Goal: Information Seeking & Learning: Learn about a topic

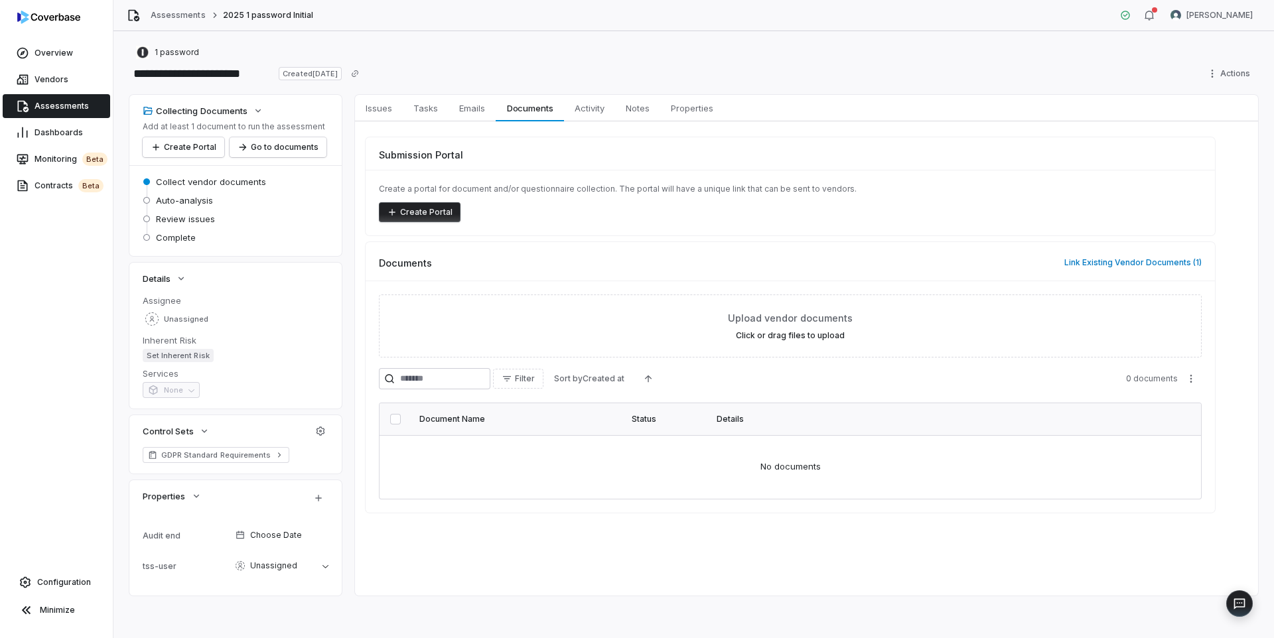
click at [1163, 23] on button "button" at bounding box center [1149, 15] width 27 height 20
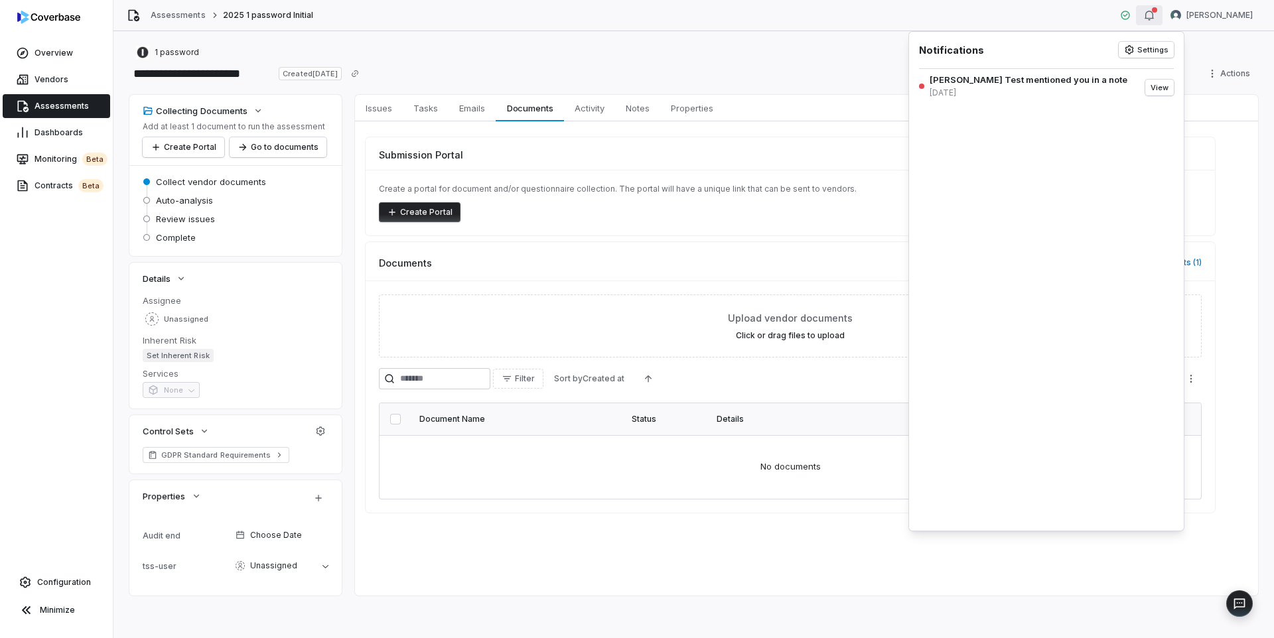
click at [989, 83] on div "[PERSON_NAME] Test mentioned you in a note" at bounding box center [1029, 79] width 198 height 11
click at [1159, 94] on button "View" at bounding box center [1159, 88] width 29 height 16
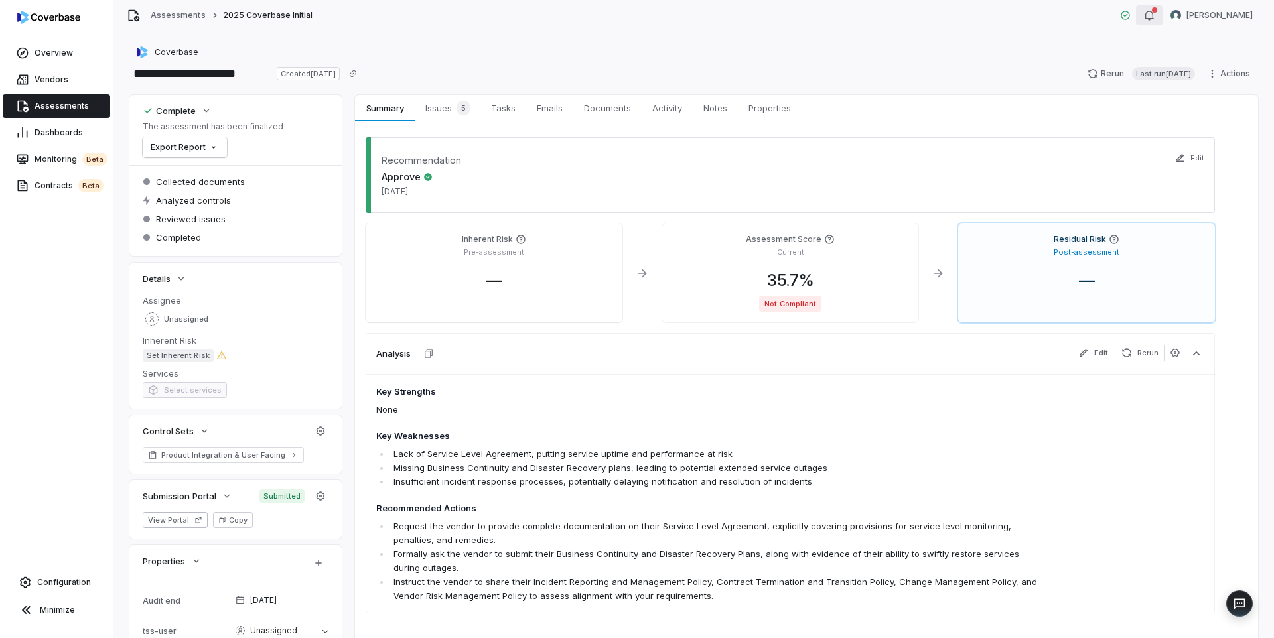
click at [1163, 19] on button "button" at bounding box center [1149, 15] width 27 height 20
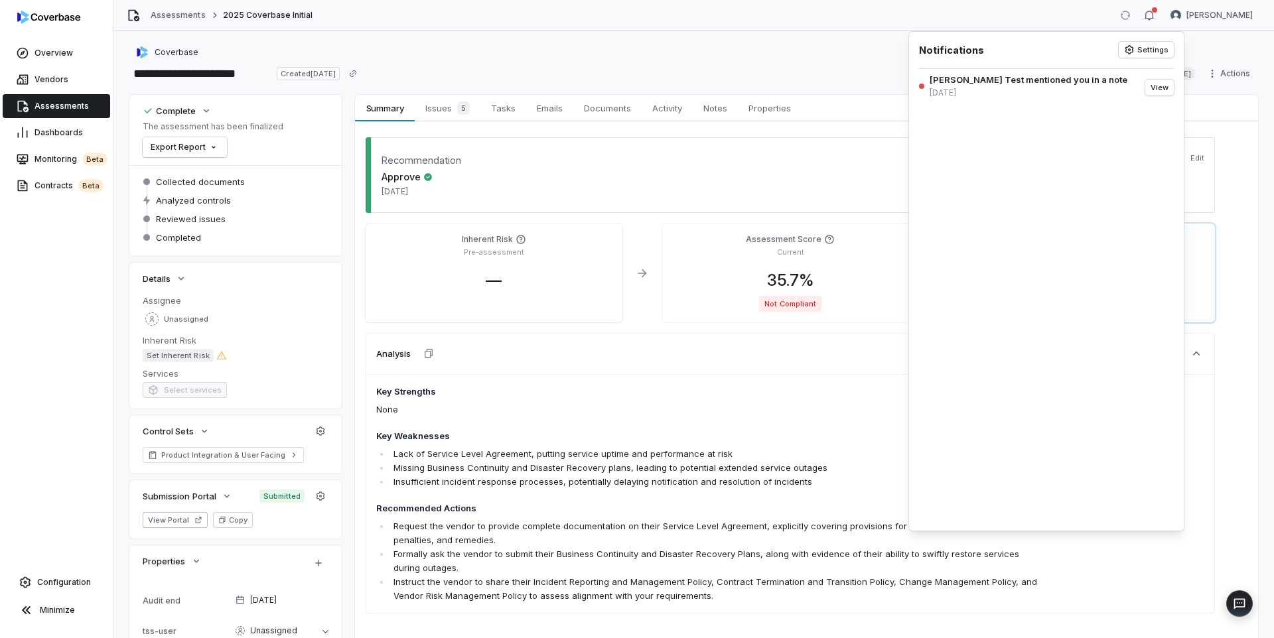
click at [747, 43] on div "**********" at bounding box center [693, 334] width 1161 height 607
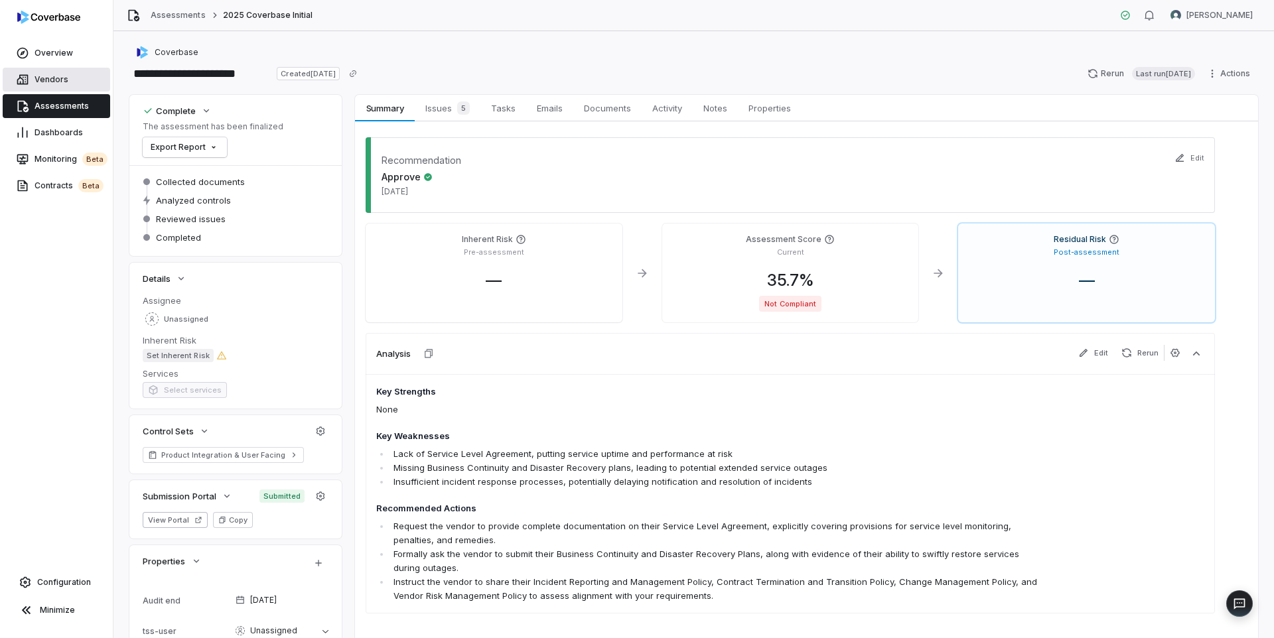
click at [60, 82] on span "Vendors" at bounding box center [52, 79] width 34 height 11
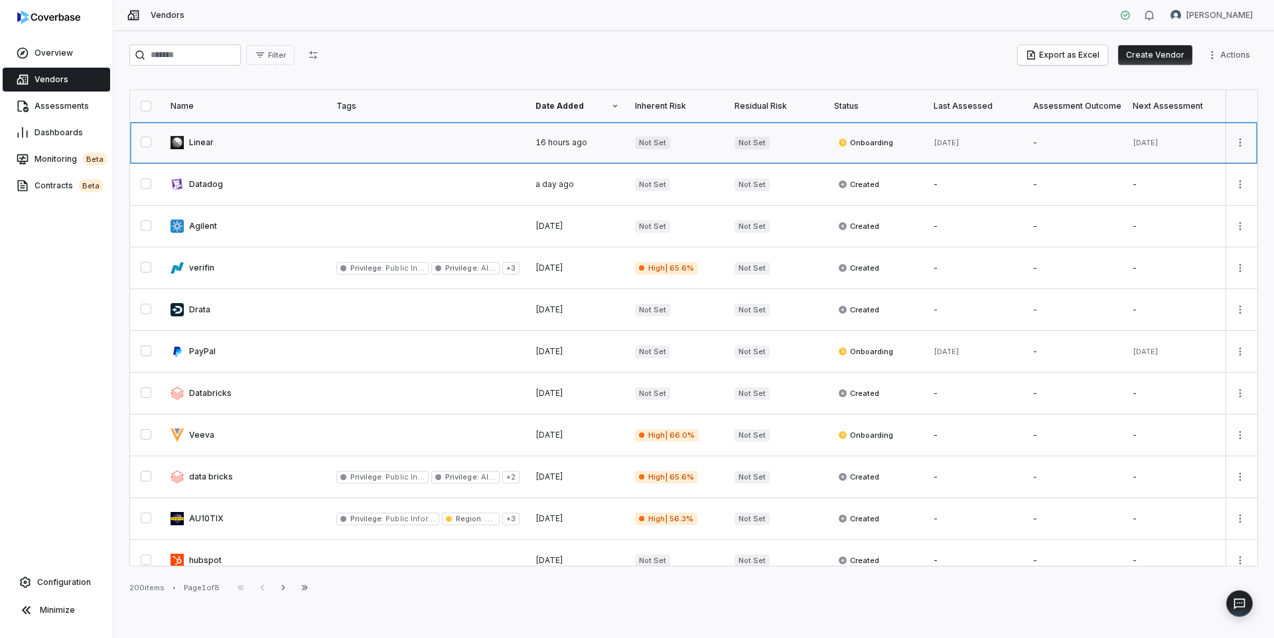
click at [255, 142] on link at bounding box center [246, 142] width 166 height 41
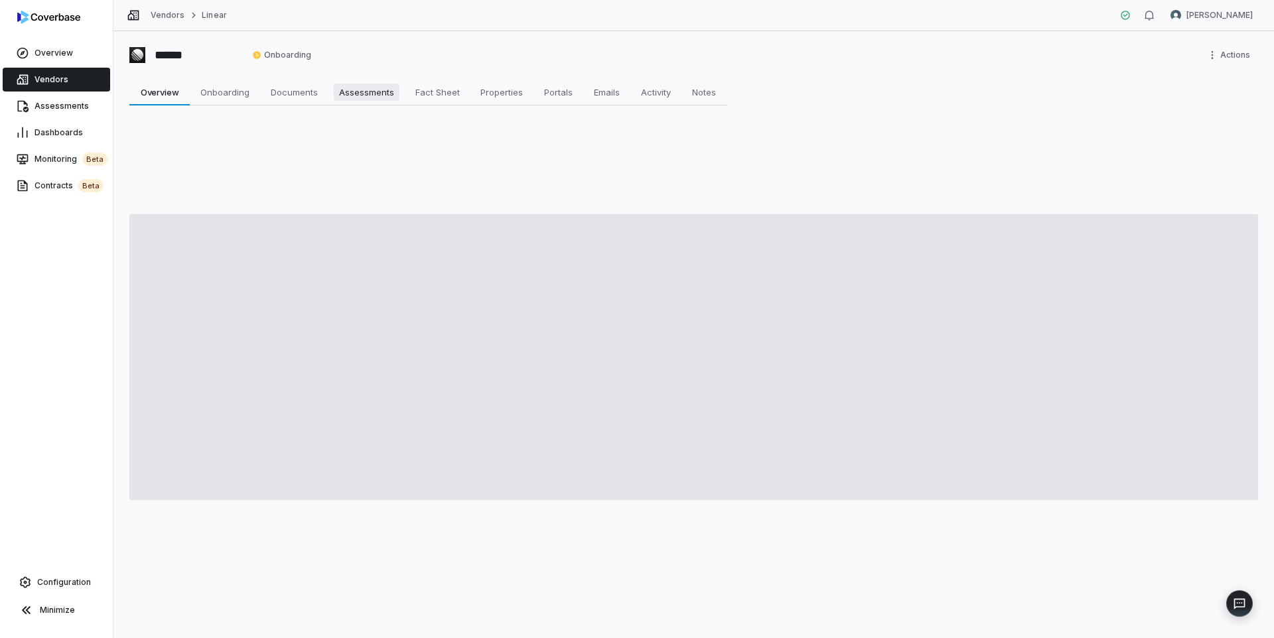
click at [364, 88] on span "Assessments" at bounding box center [367, 92] width 66 height 17
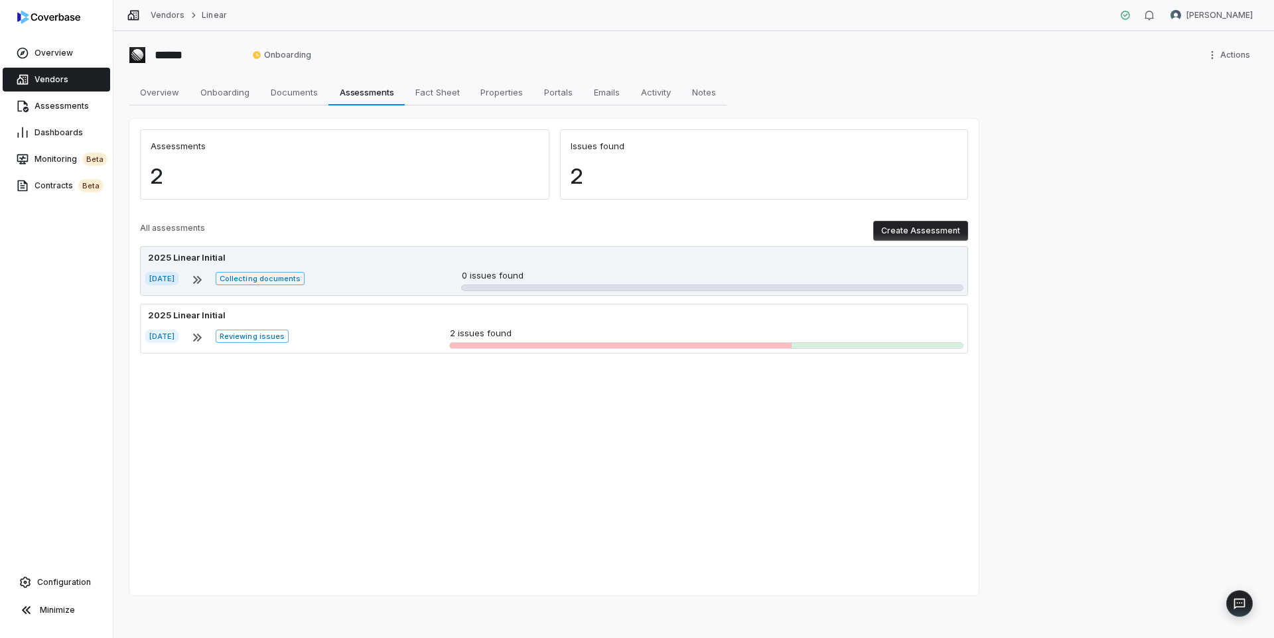
click at [376, 277] on div "[DATE] Collecting documents 0 issues found" at bounding box center [554, 279] width 818 height 21
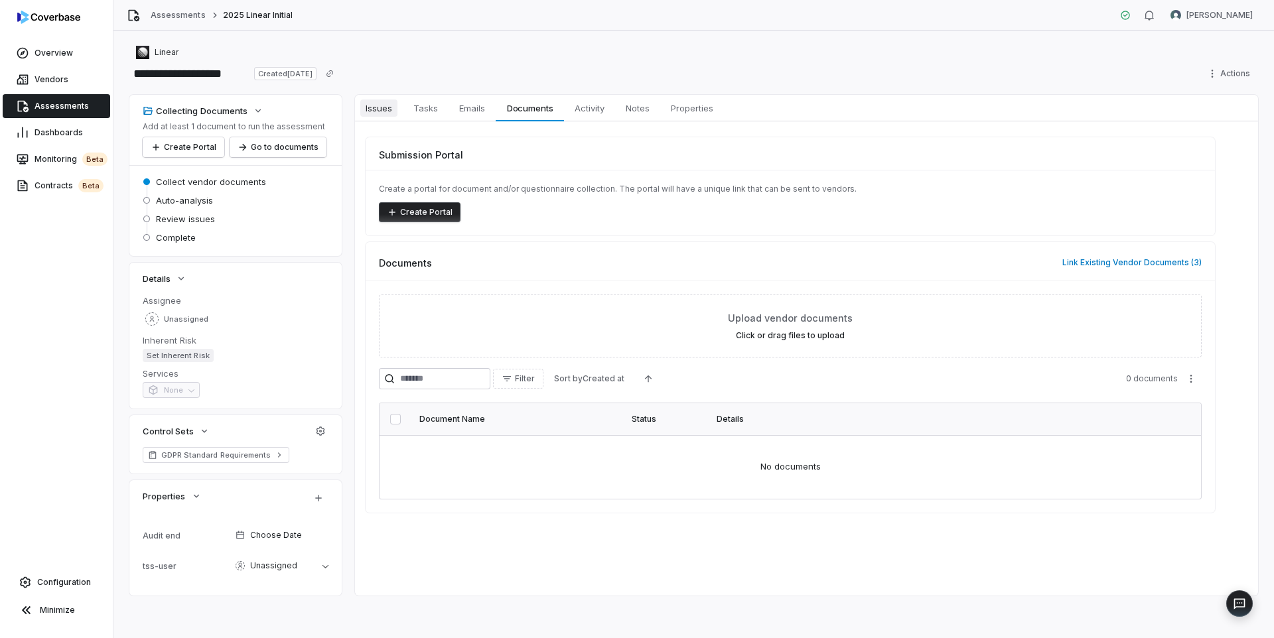
click at [362, 107] on span "Issues" at bounding box center [378, 108] width 37 height 17
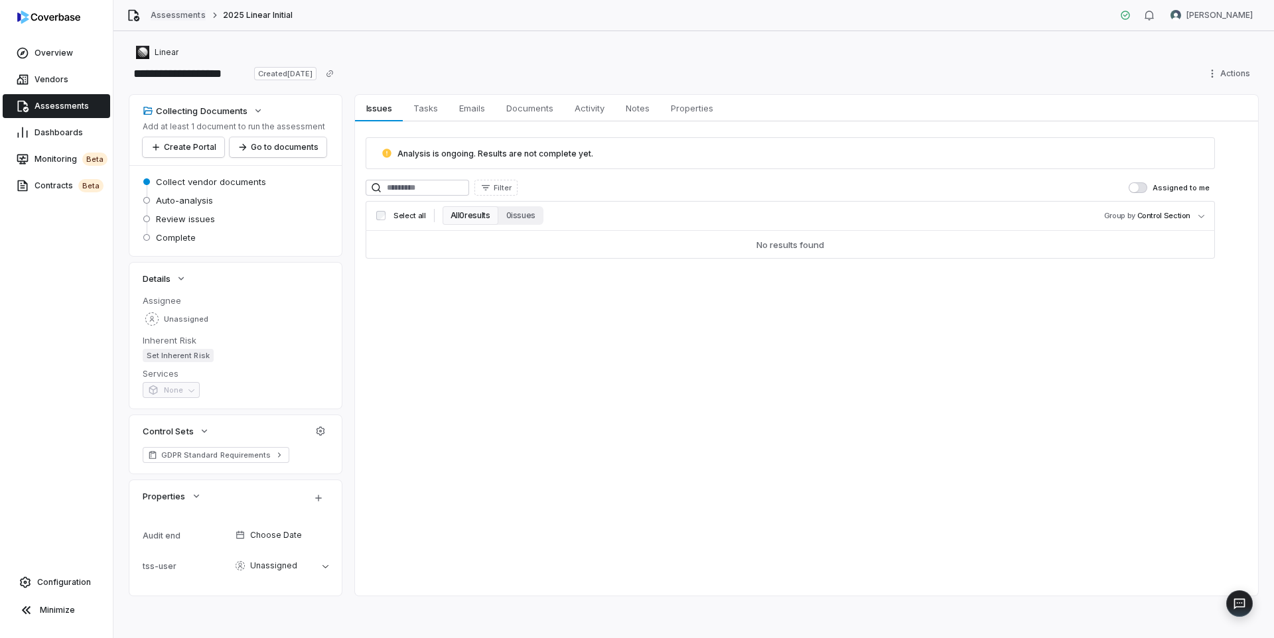
click at [159, 14] on link "Assessments" at bounding box center [178, 15] width 54 height 11
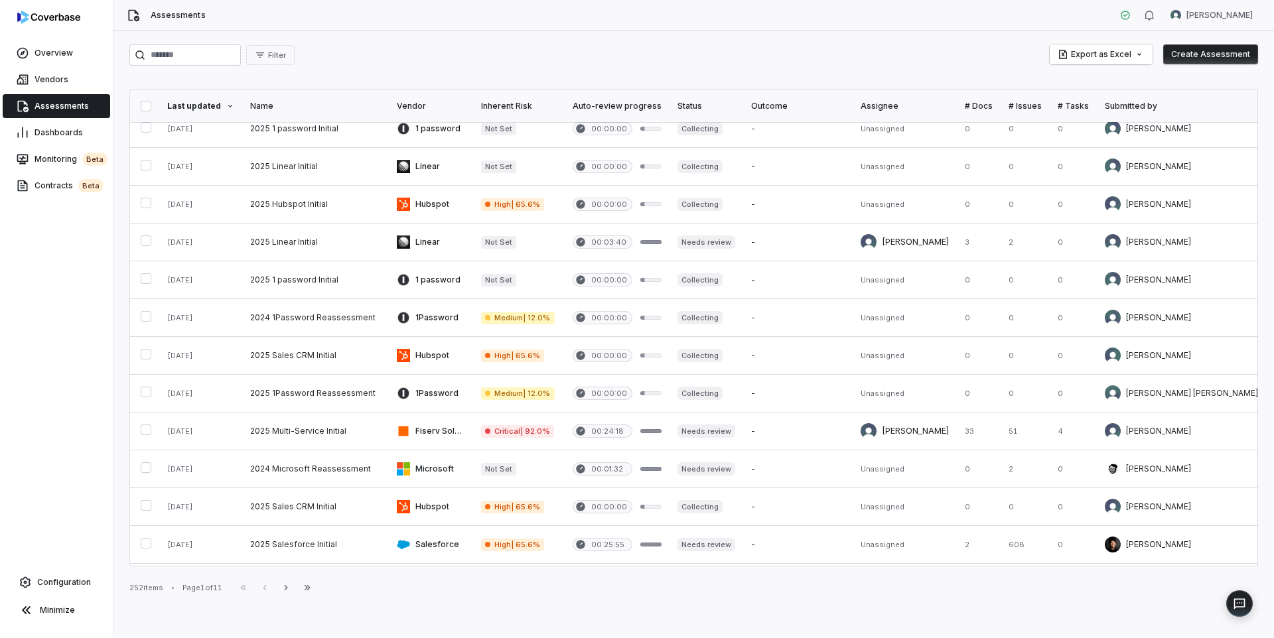
scroll to position [17, 0]
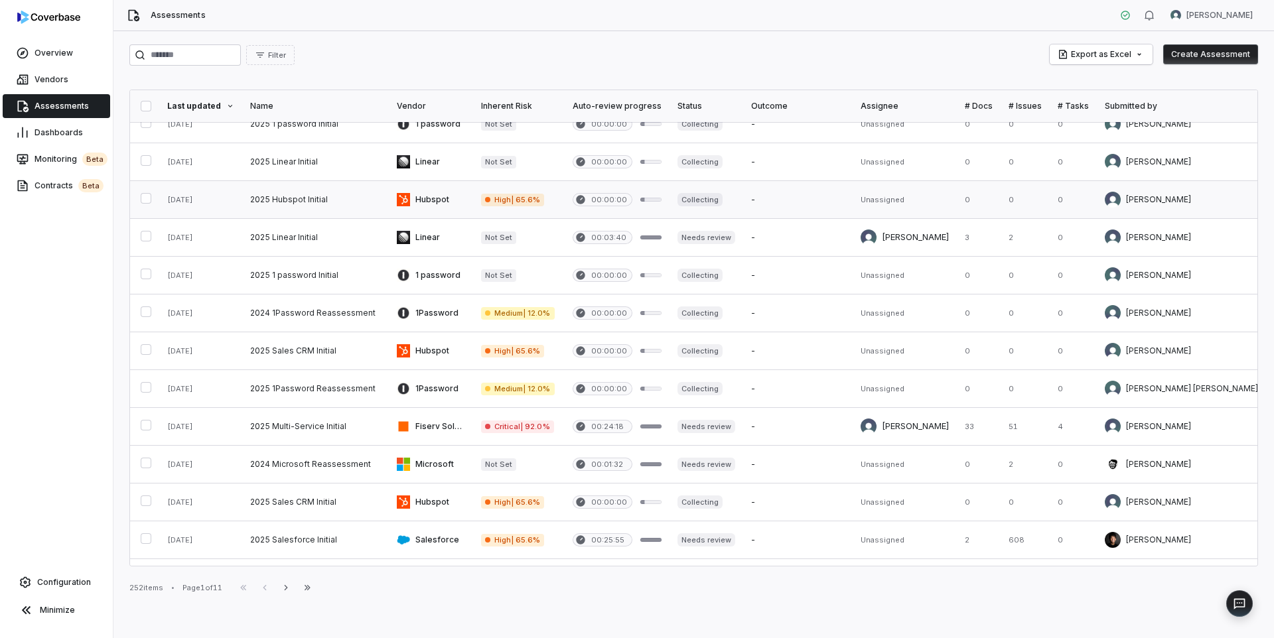
click at [263, 205] on link at bounding box center [315, 199] width 147 height 37
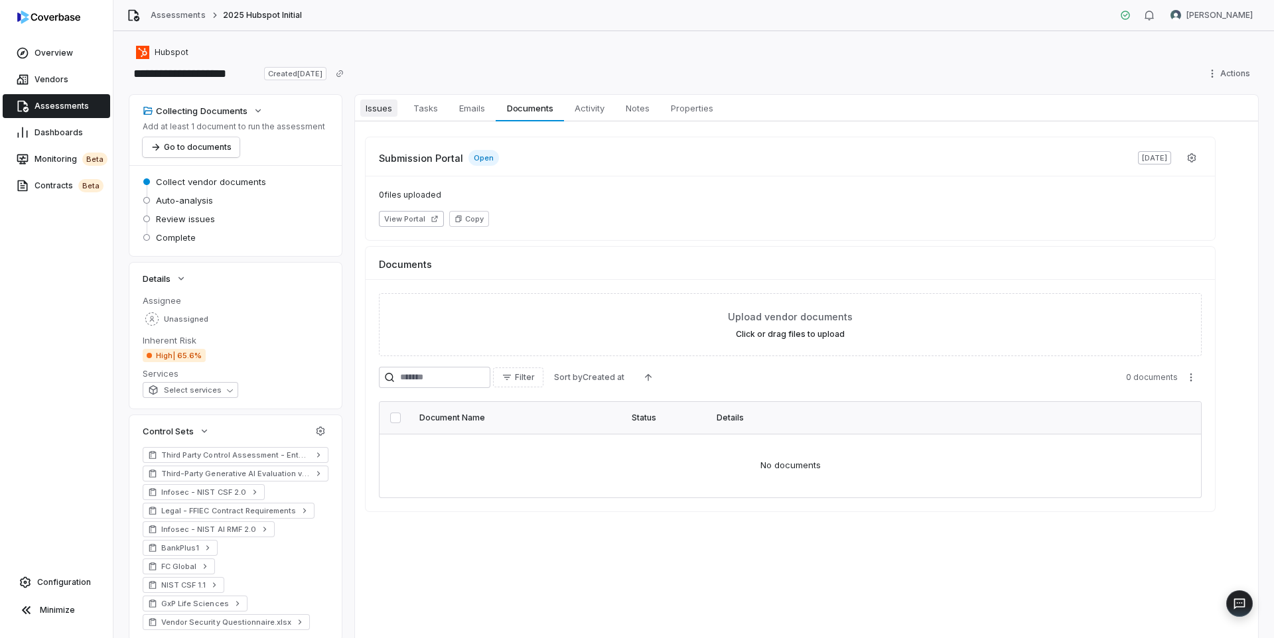
click at [382, 109] on span "Issues" at bounding box center [378, 108] width 37 height 17
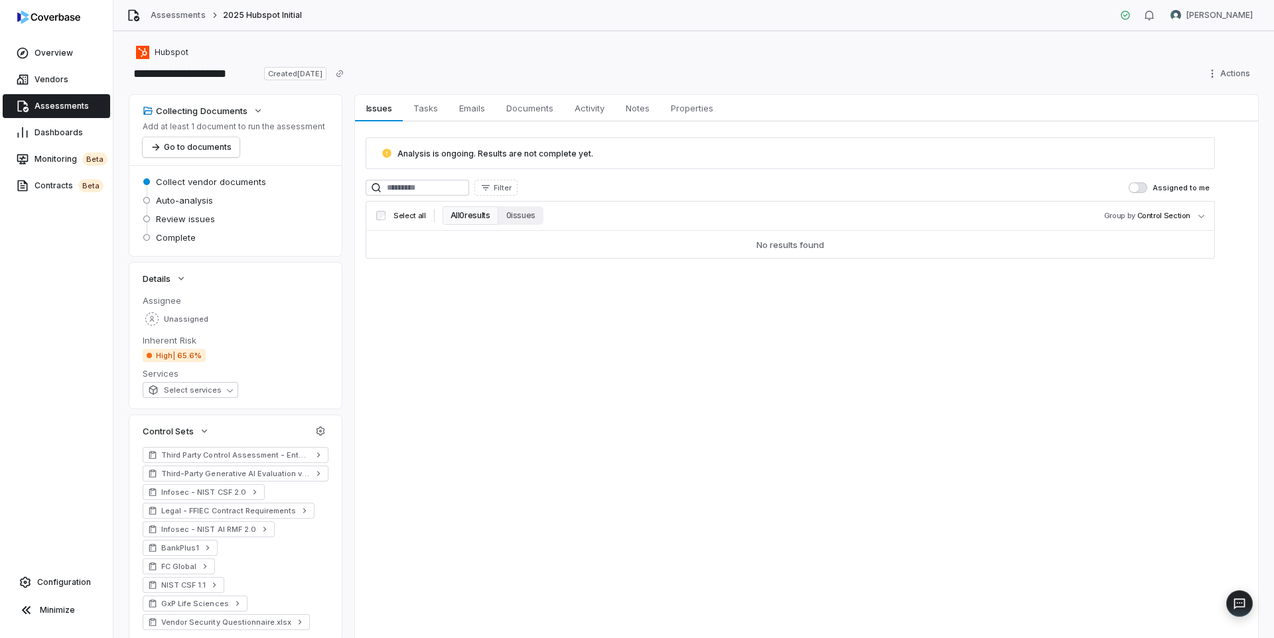
click at [407, 457] on div "Issues Issues Tasks Tasks Emails Emails Documents Documents Activity Activity N…" at bounding box center [806, 461] width 903 height 733
click at [153, 58] on div "Hubspot" at bounding box center [162, 52] width 52 height 13
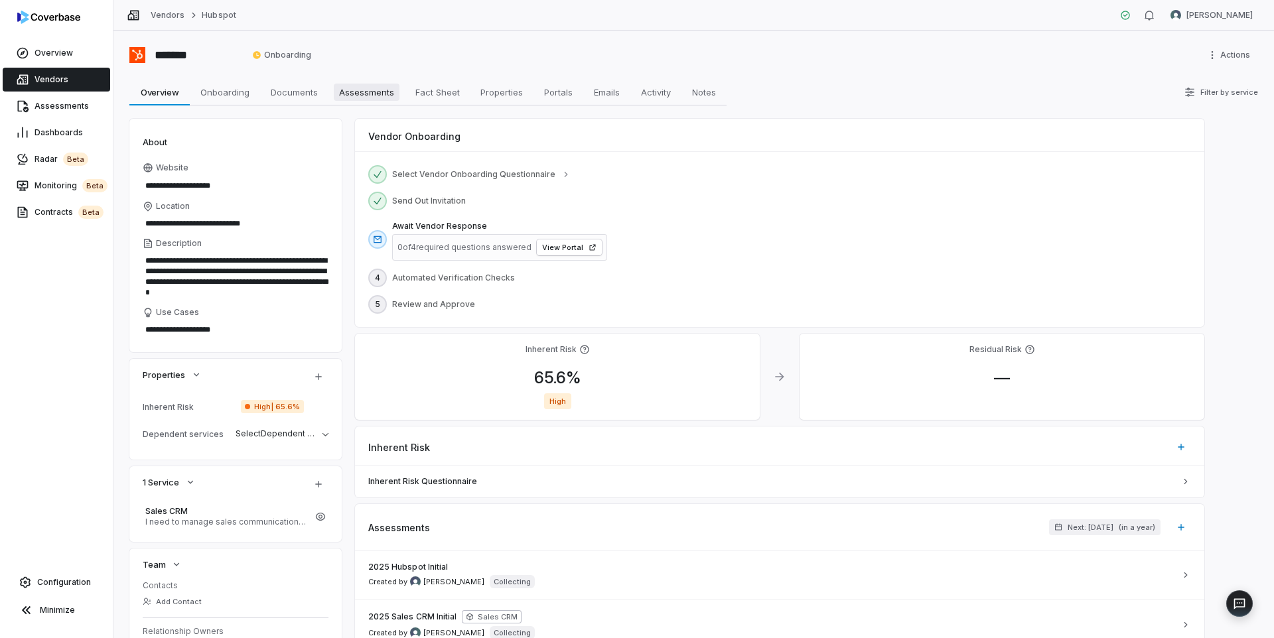
click at [350, 86] on span "Assessments" at bounding box center [367, 92] width 66 height 17
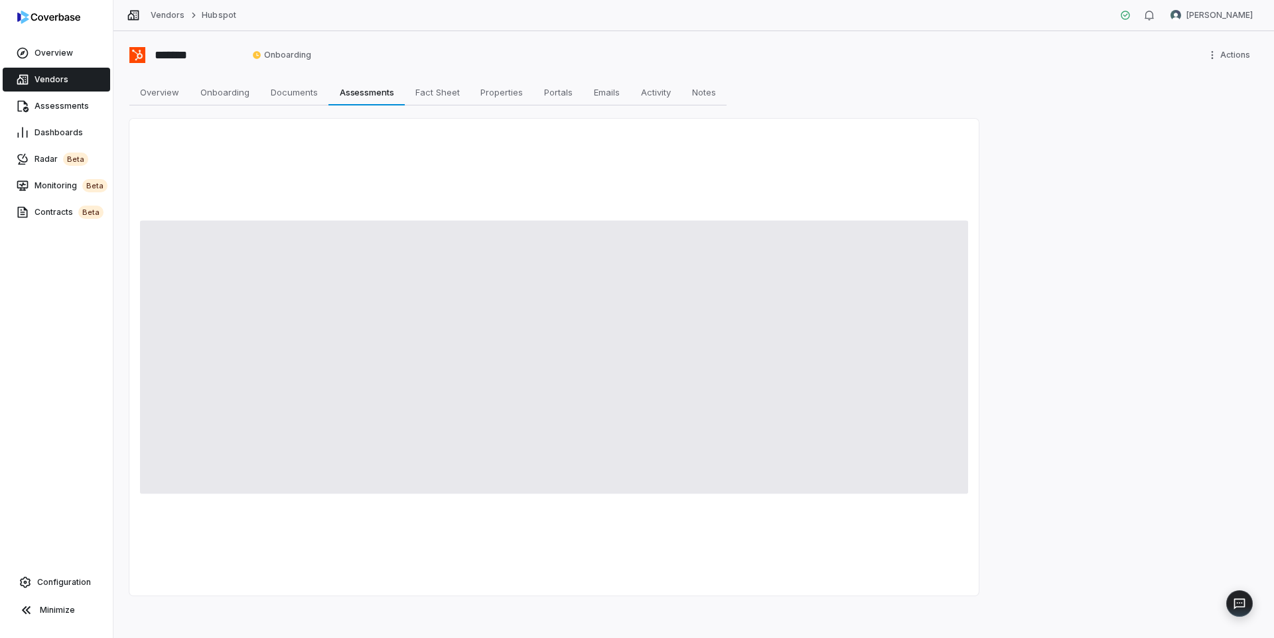
click at [27, 84] on icon at bounding box center [22, 80] width 11 height 10
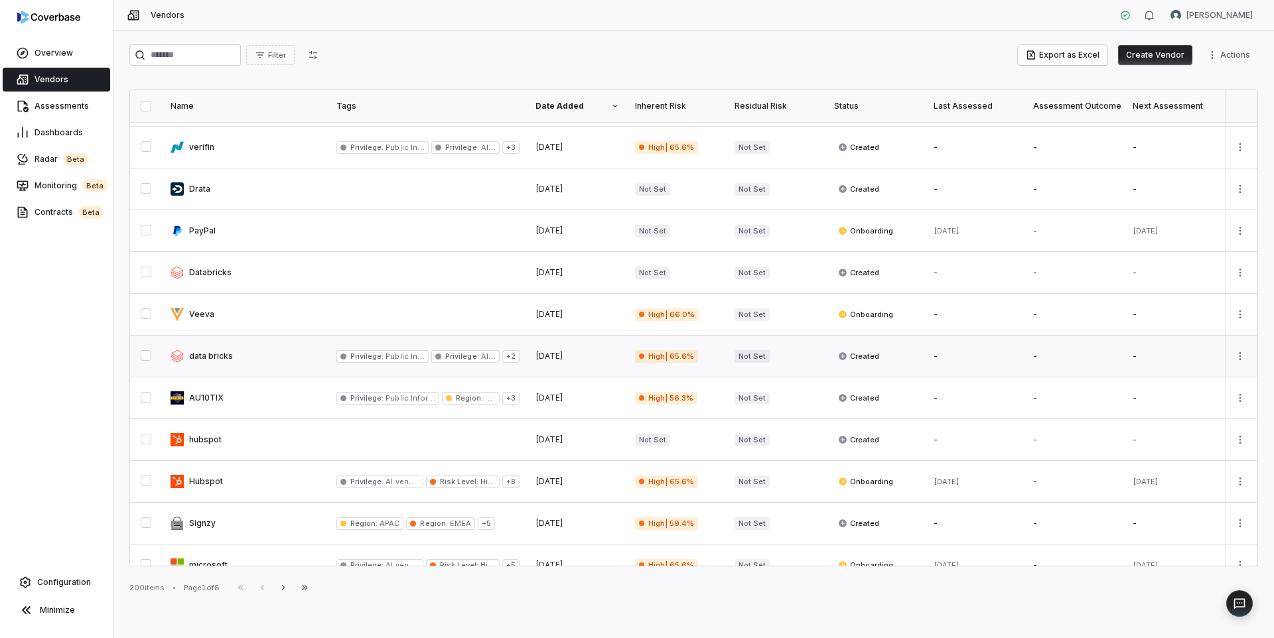
scroll to position [124, 0]
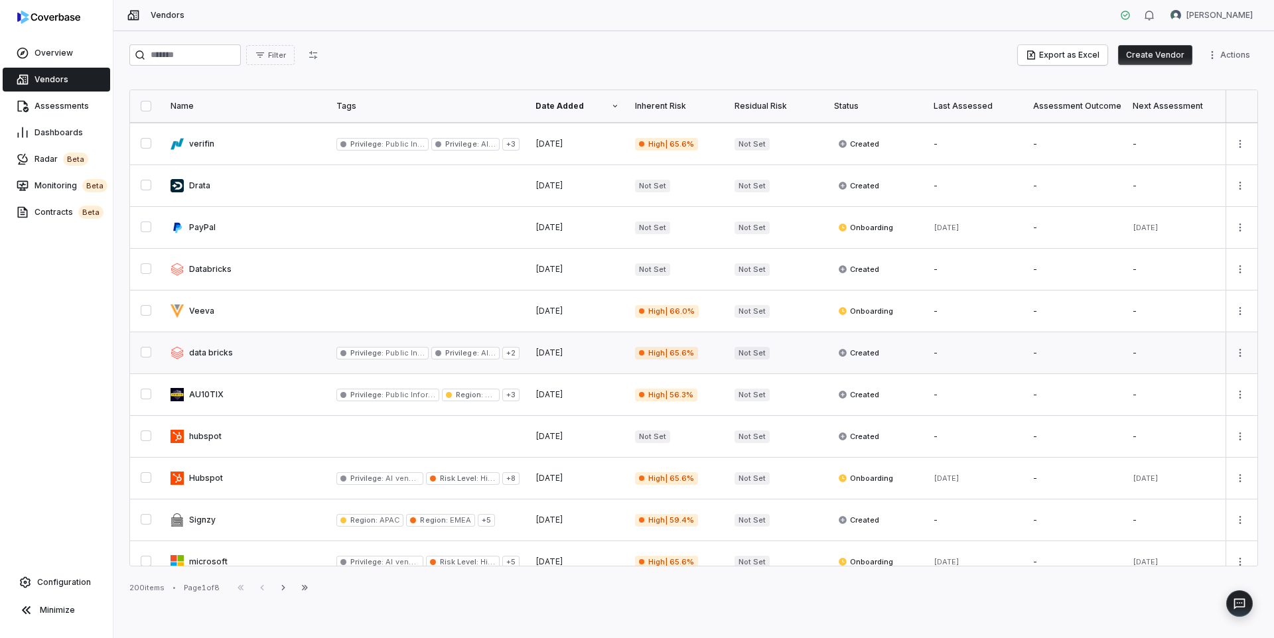
click at [236, 353] on link at bounding box center [246, 352] width 166 height 41
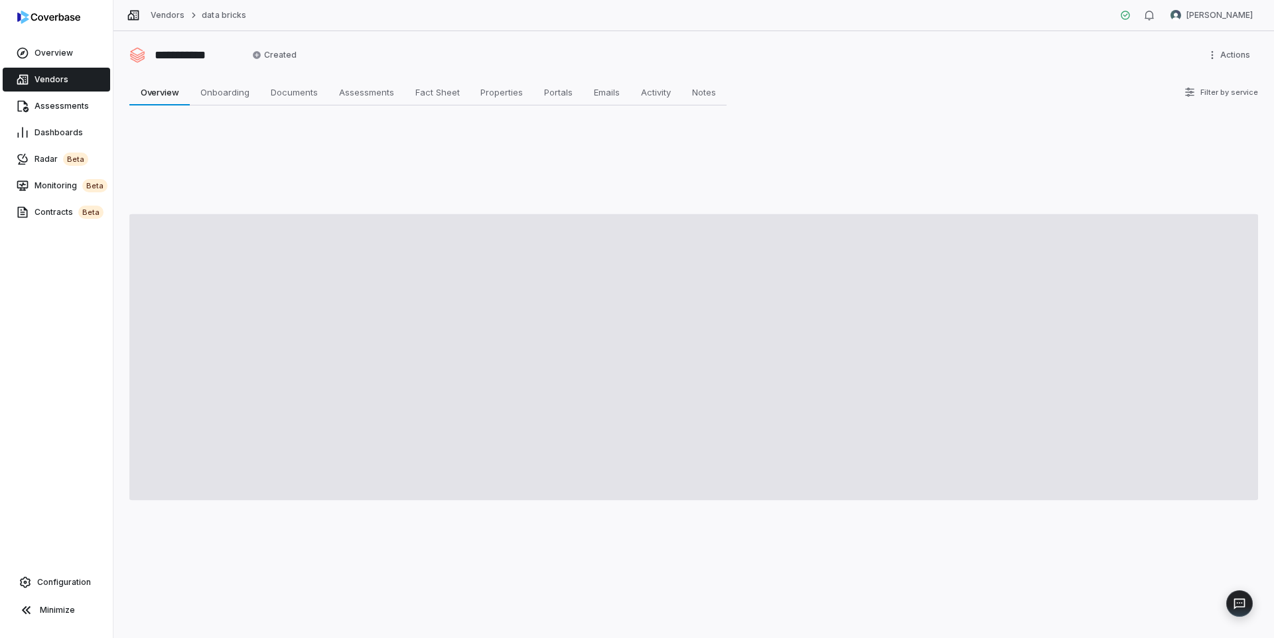
type textarea "*"
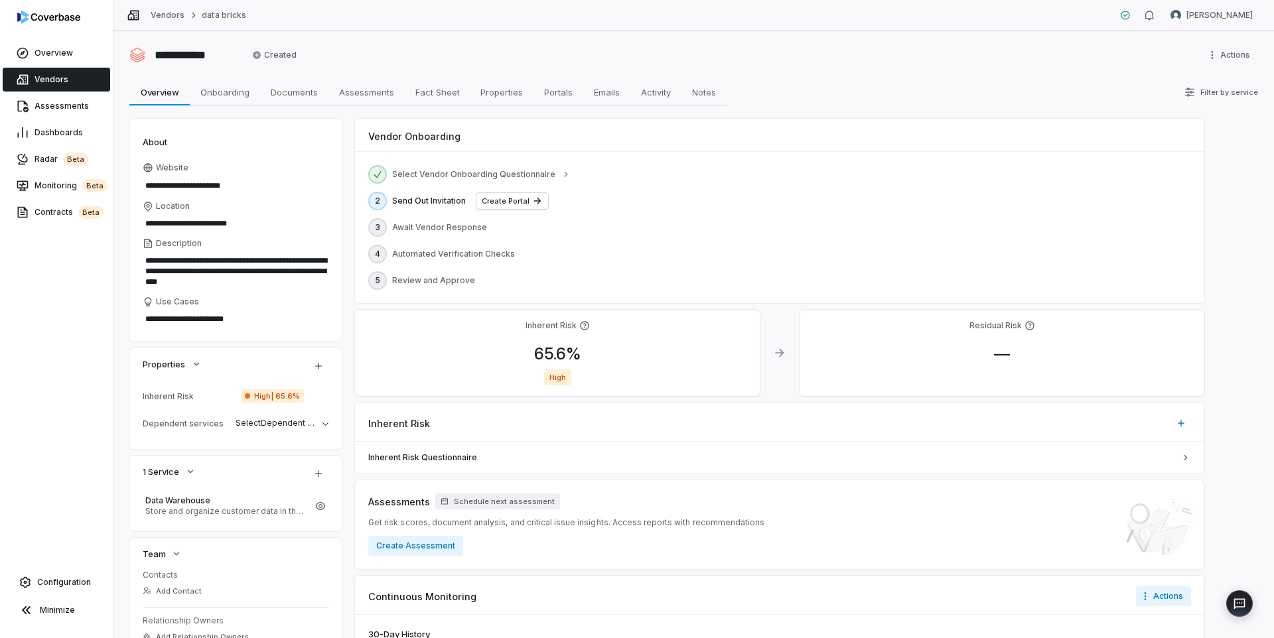
click at [48, 80] on span "Vendors" at bounding box center [52, 79] width 34 height 11
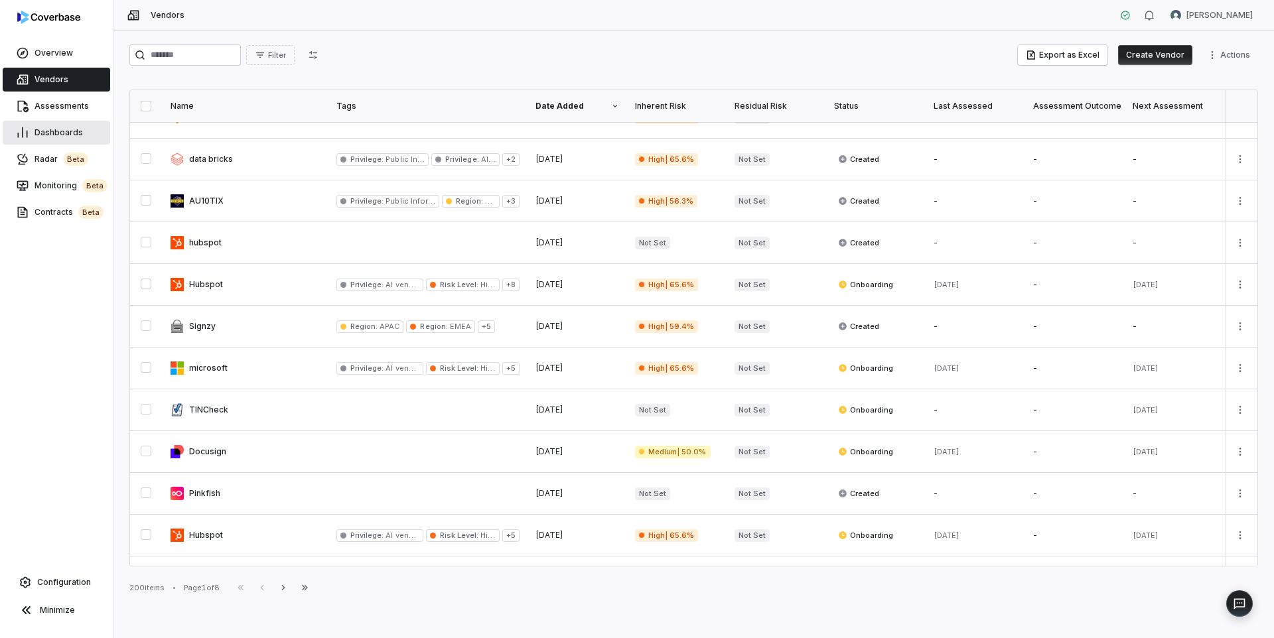
scroll to position [350, 0]
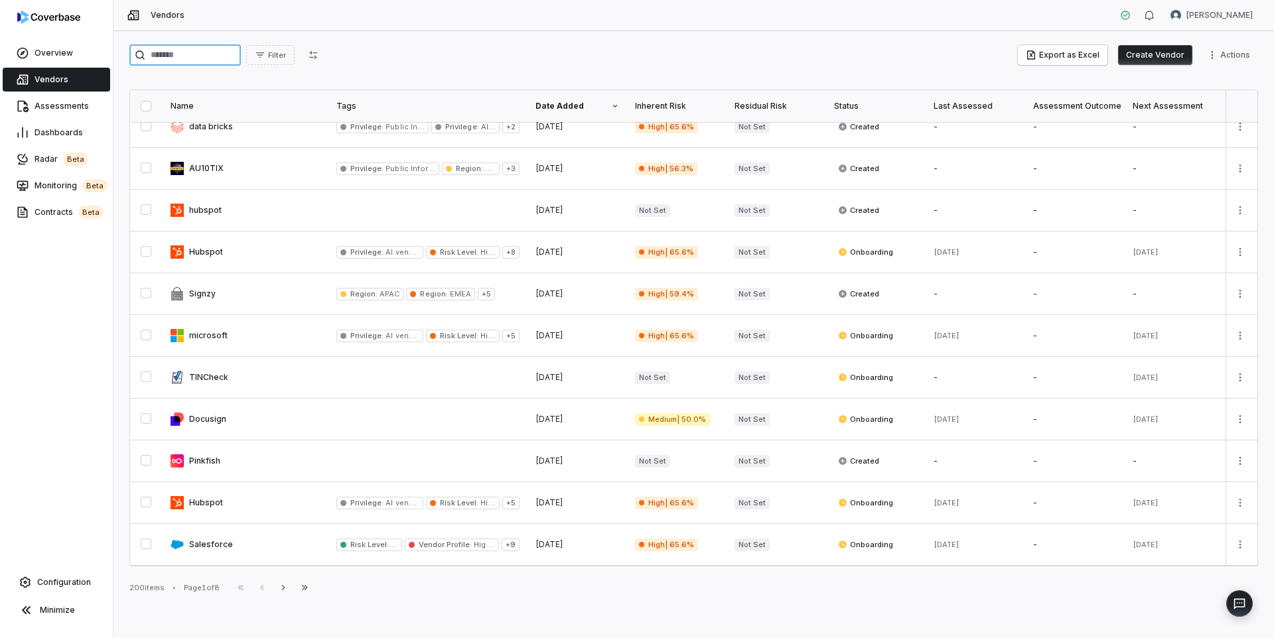
click at [171, 53] on input "search" at bounding box center [184, 54] width 111 height 21
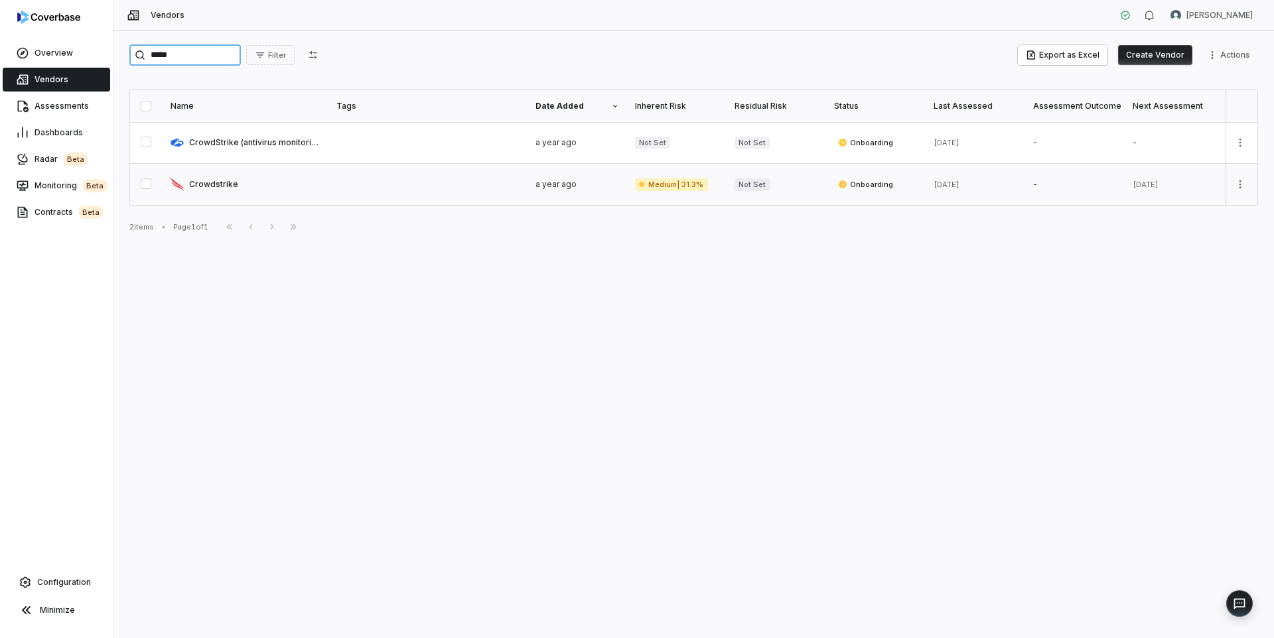
type input "*****"
click at [218, 182] on link at bounding box center [246, 184] width 166 height 41
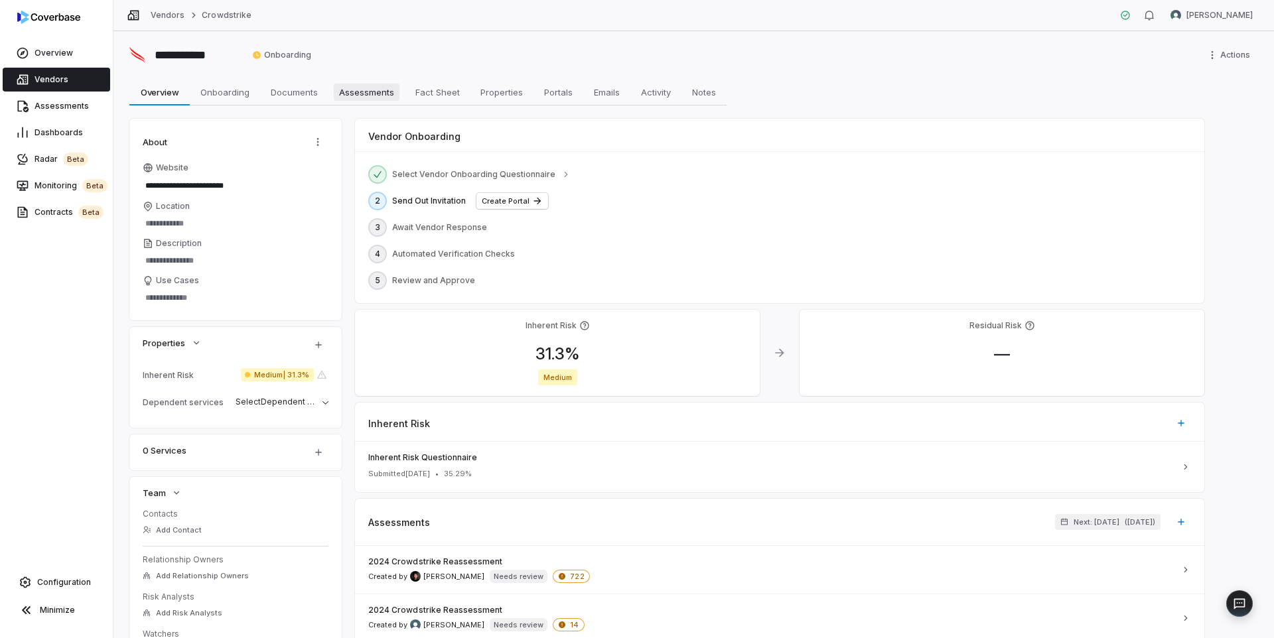
click at [344, 94] on span "Assessments" at bounding box center [367, 92] width 66 height 17
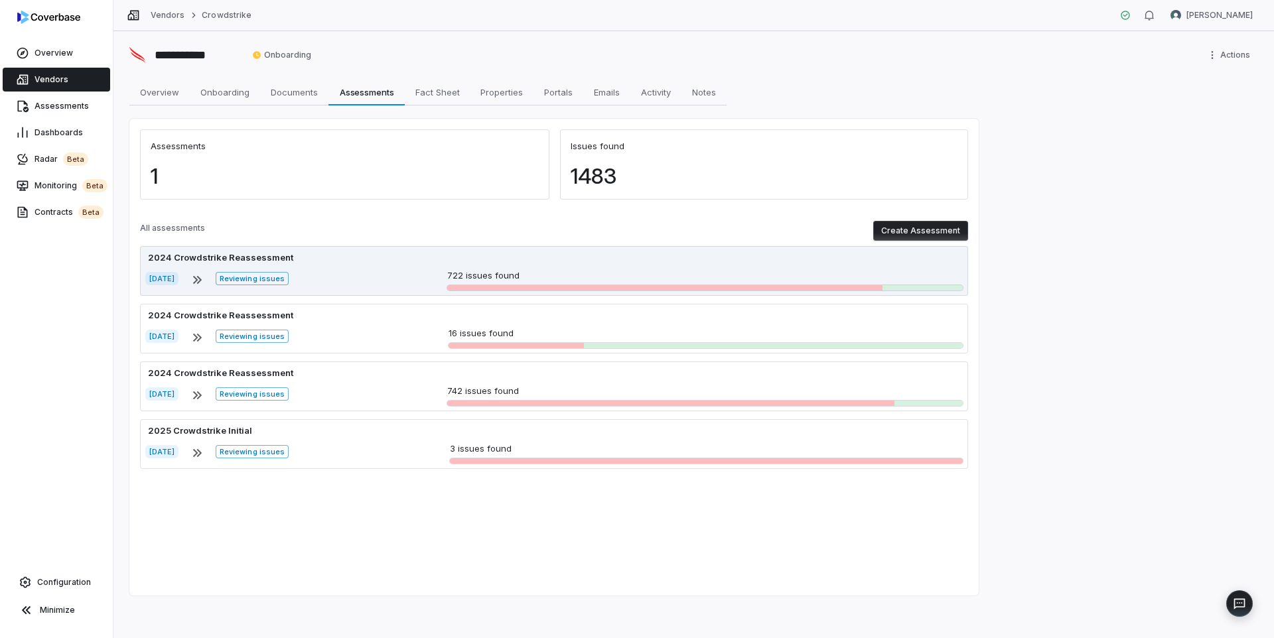
click at [352, 265] on div "2024 Crowdstrike Reassessment May 13, 2024 Reviewing issues 722 issues found" at bounding box center [554, 271] width 828 height 50
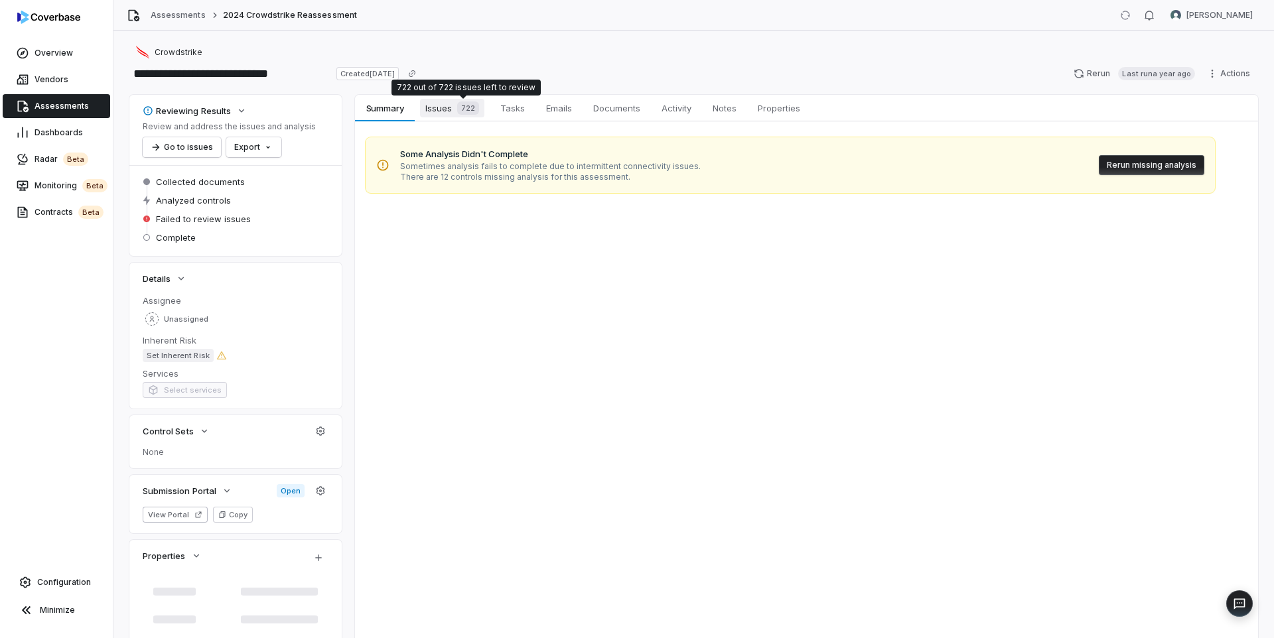
click at [448, 105] on span "Issues 722" at bounding box center [452, 108] width 64 height 19
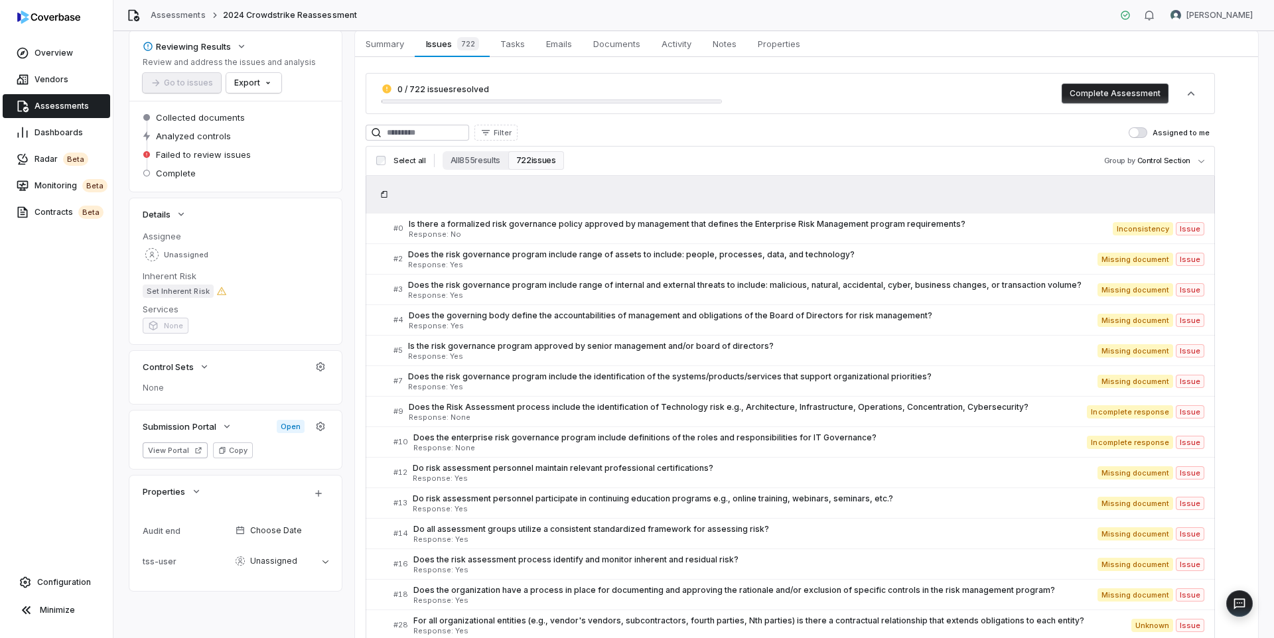
scroll to position [67, 0]
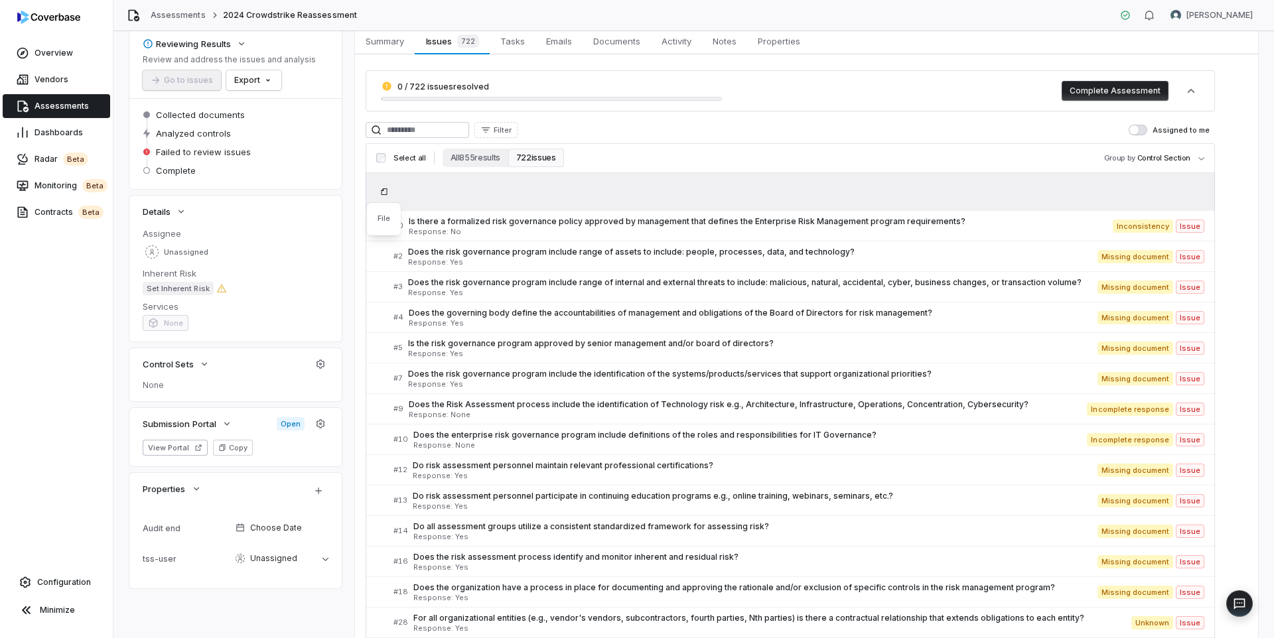
click at [381, 192] on icon at bounding box center [384, 192] width 8 height 8
click at [382, 192] on icon at bounding box center [384, 192] width 8 height 8
click at [421, 194] on div at bounding box center [790, 191] width 849 height 37
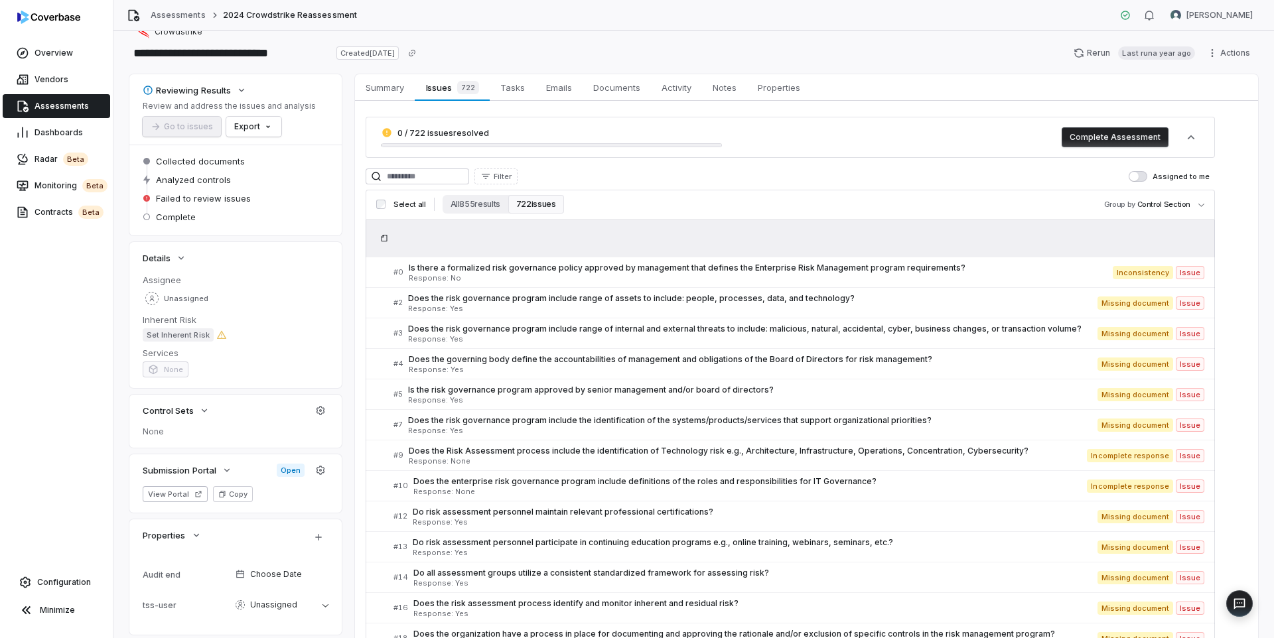
scroll to position [19, 0]
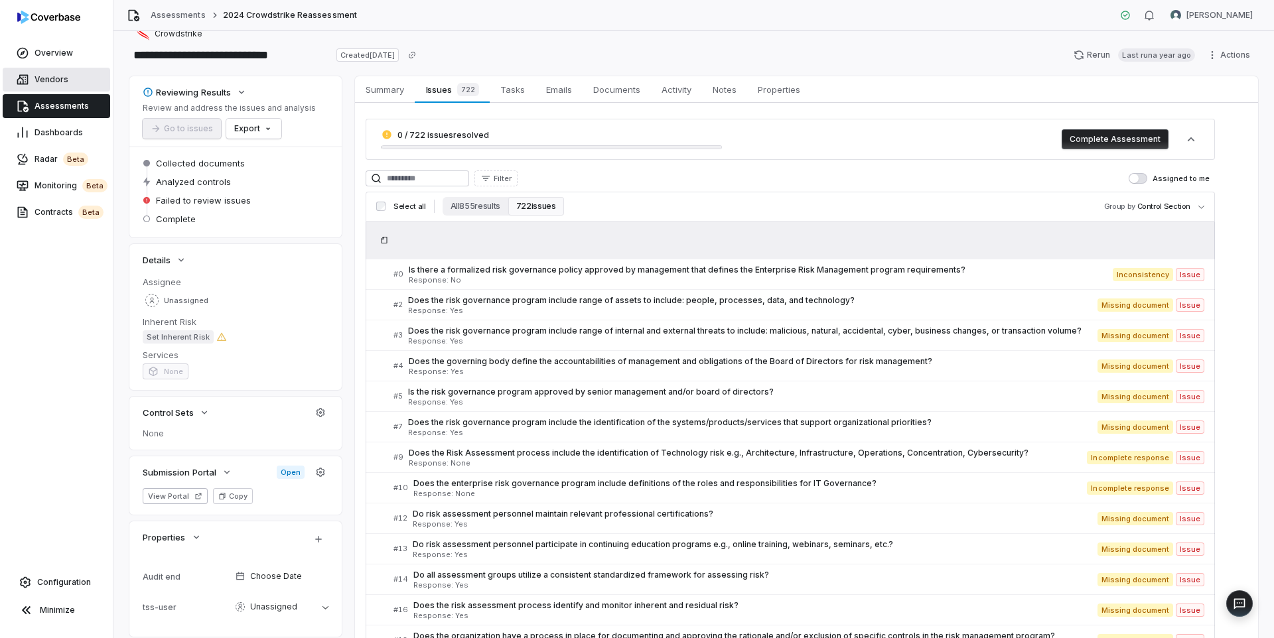
click at [49, 83] on span "Vendors" at bounding box center [52, 79] width 34 height 11
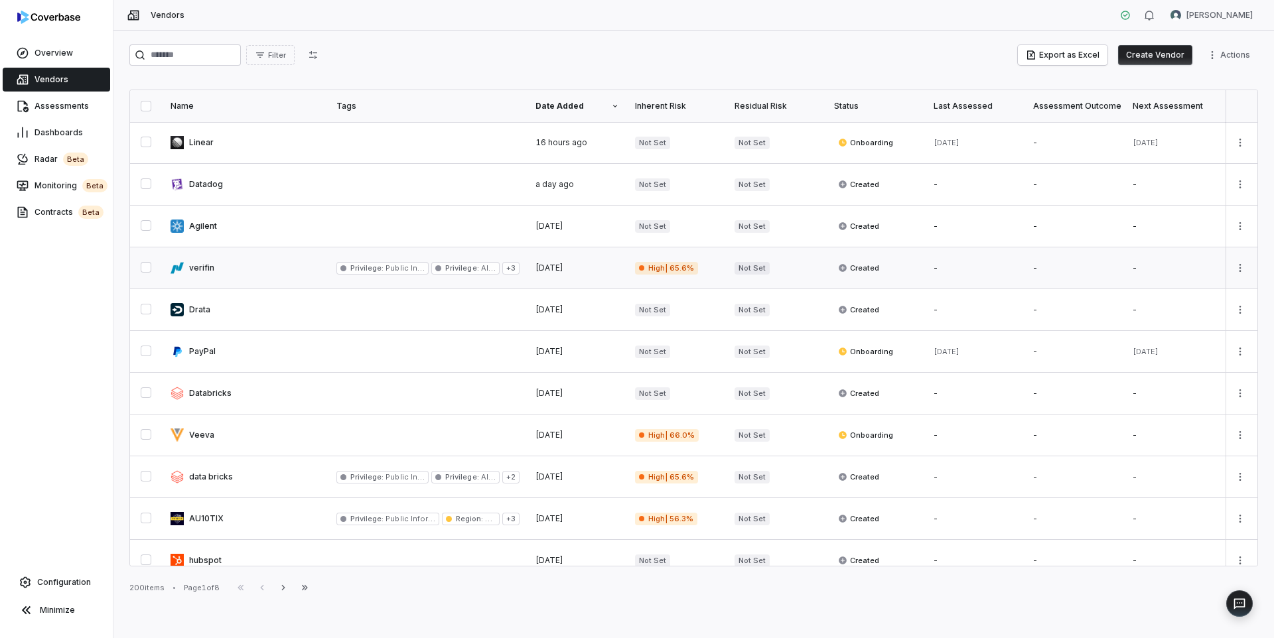
click at [230, 277] on link at bounding box center [246, 268] width 166 height 41
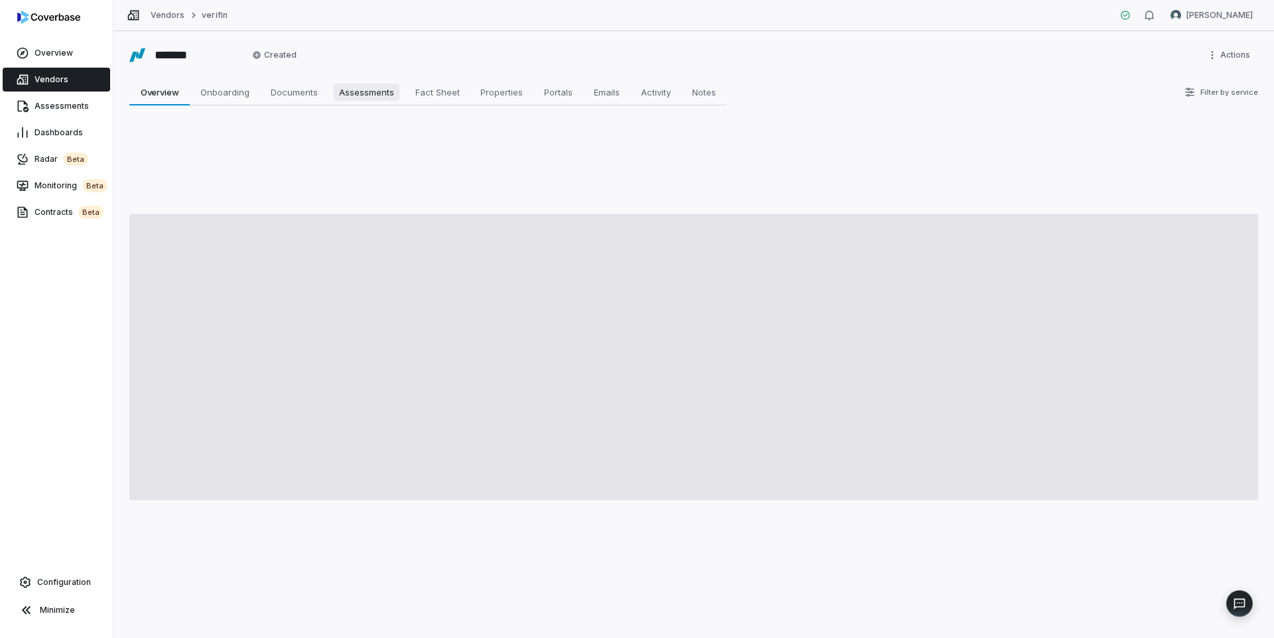
click at [360, 100] on span "Assessments" at bounding box center [367, 92] width 66 height 17
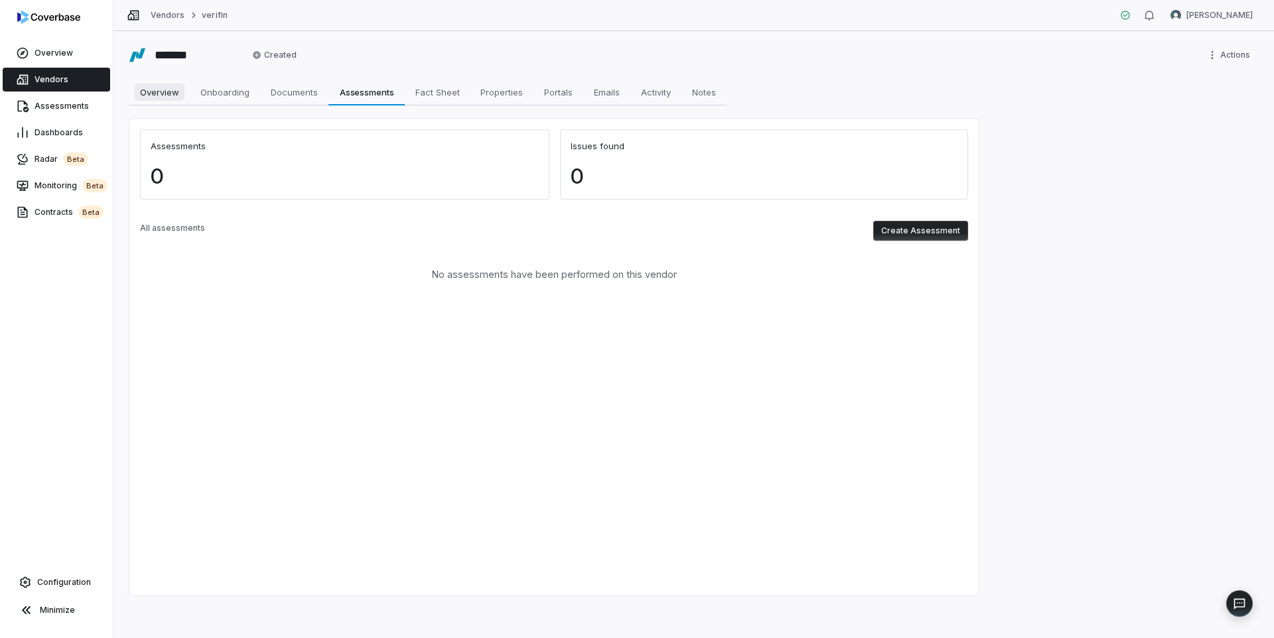
click at [165, 95] on span "Overview" at bounding box center [160, 92] width 50 height 17
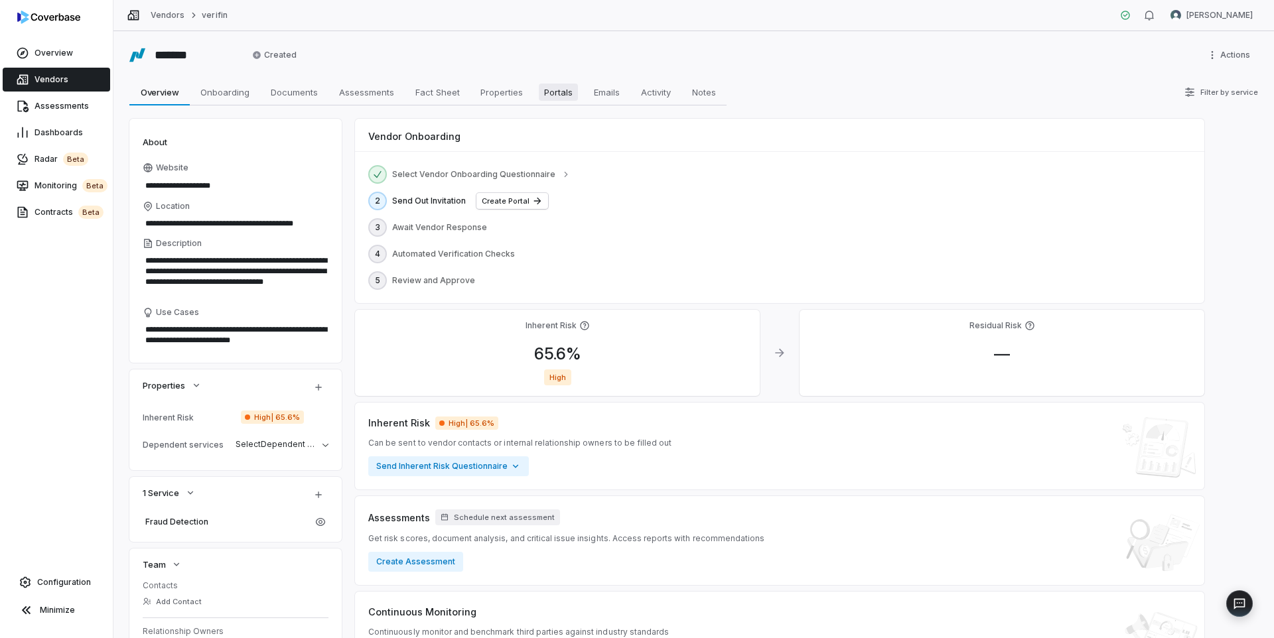
click at [563, 98] on span "Portals" at bounding box center [558, 92] width 39 height 17
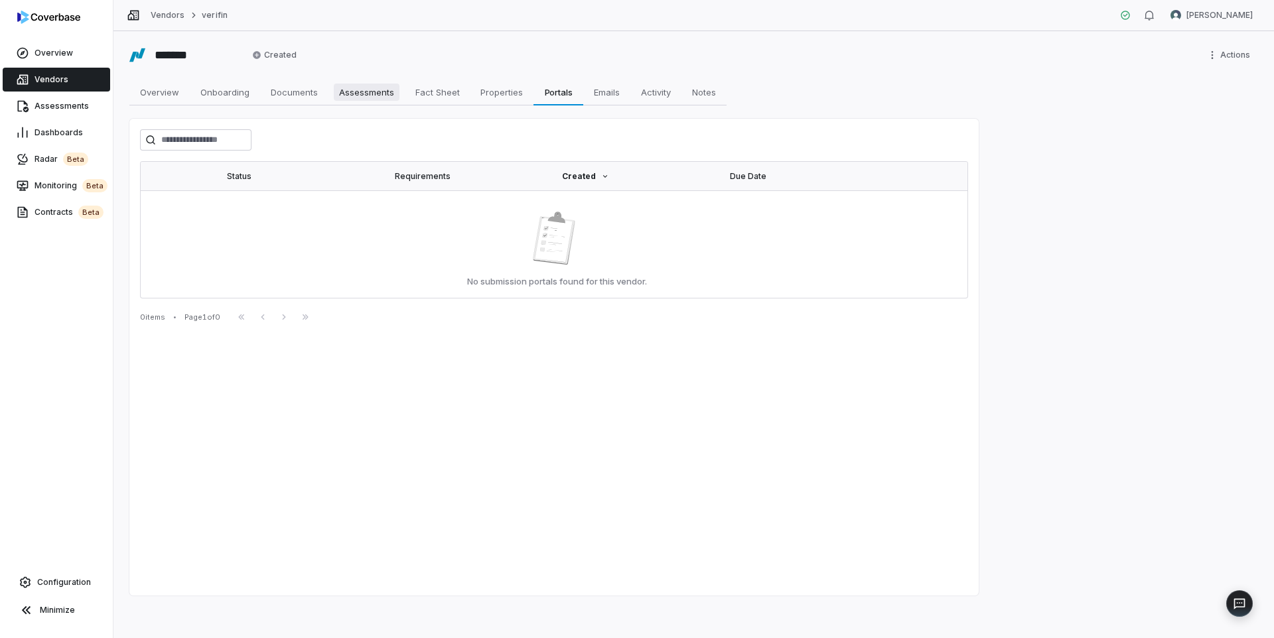
click at [386, 96] on span "Assessments" at bounding box center [367, 92] width 66 height 17
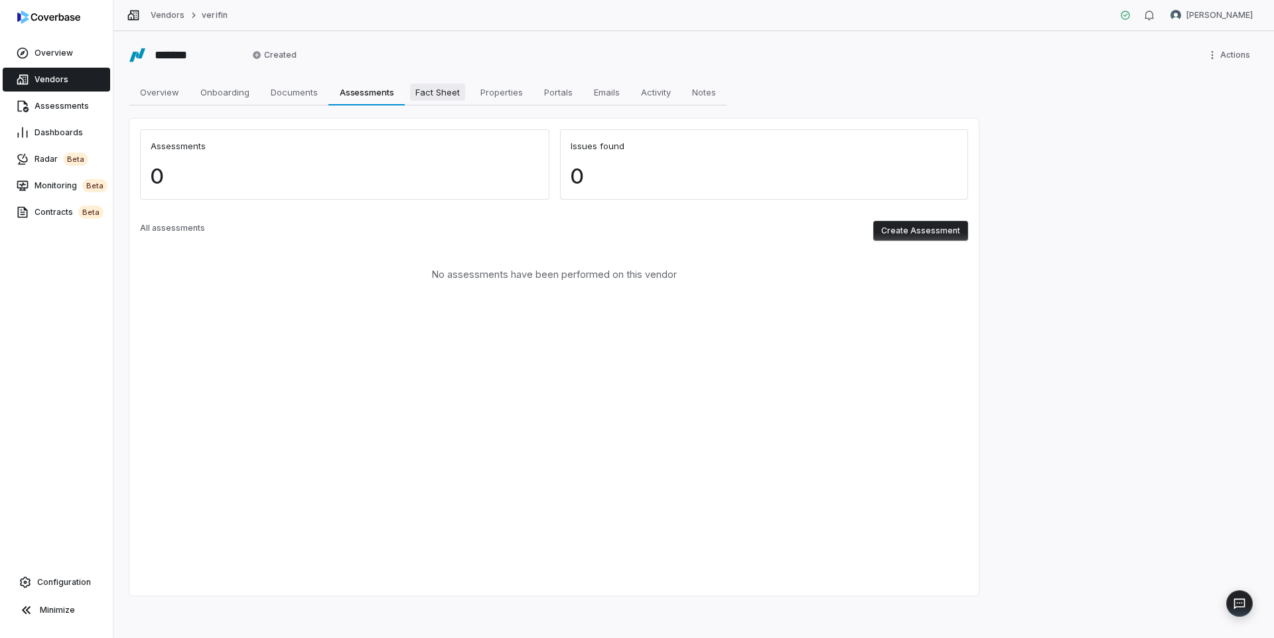
click at [441, 94] on span "Fact Sheet" at bounding box center [437, 92] width 55 height 17
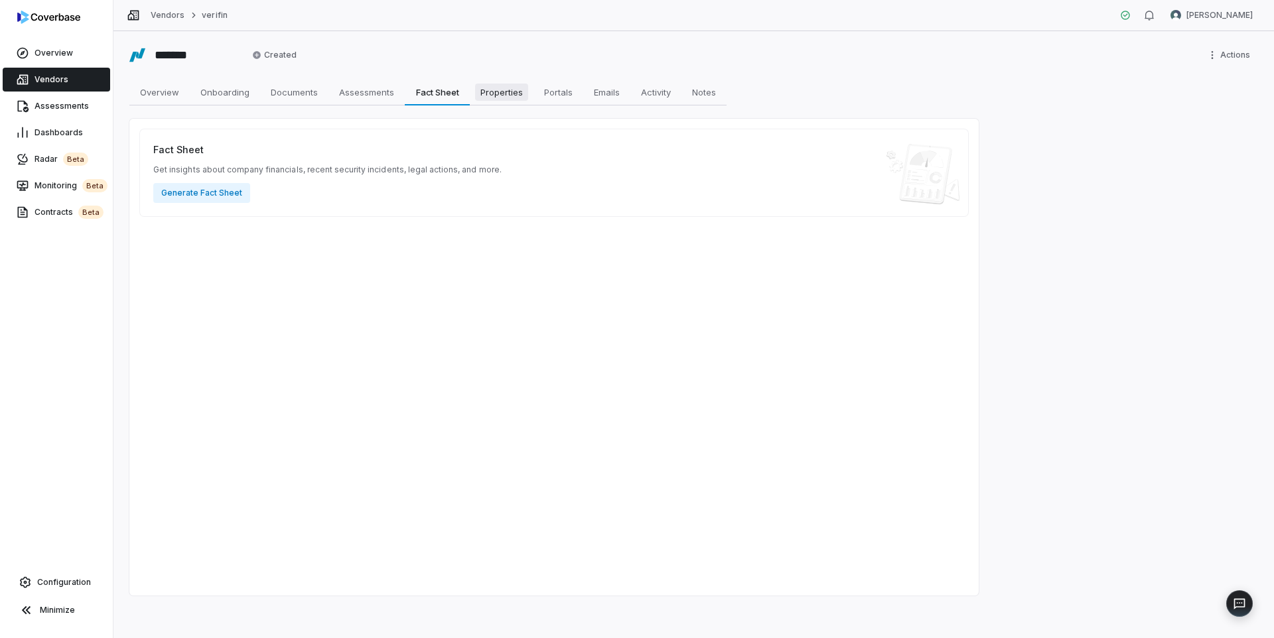
click at [497, 92] on span "Properties" at bounding box center [501, 92] width 53 height 17
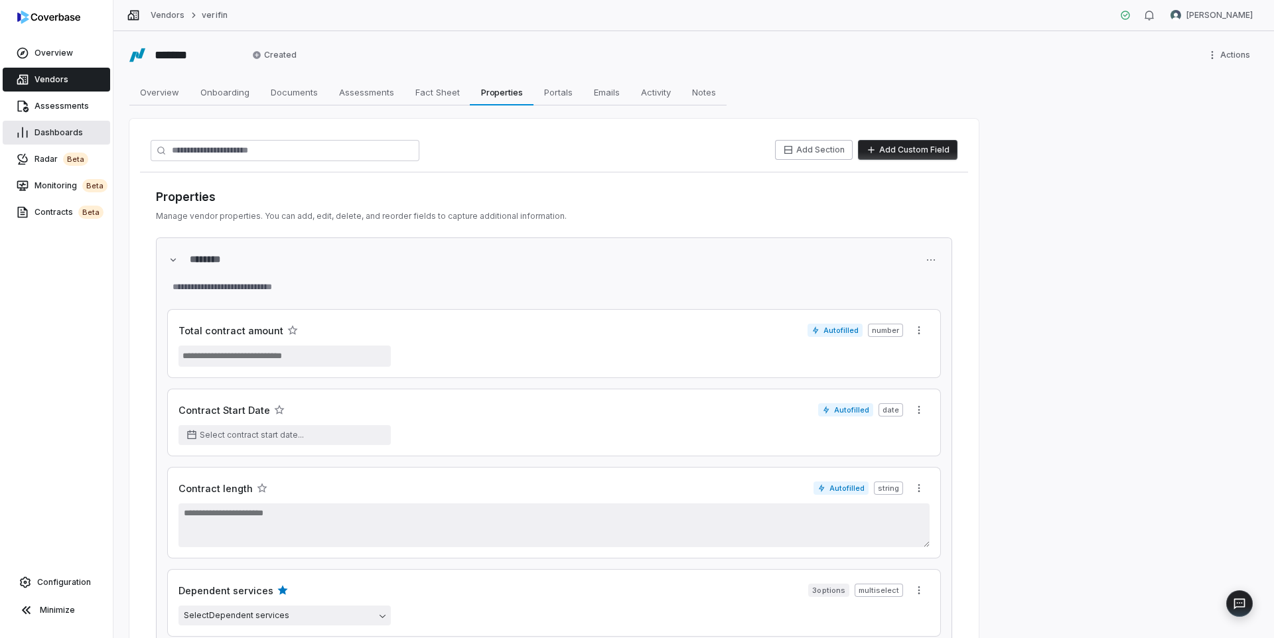
click at [53, 137] on span "Dashboards" at bounding box center [59, 132] width 48 height 11
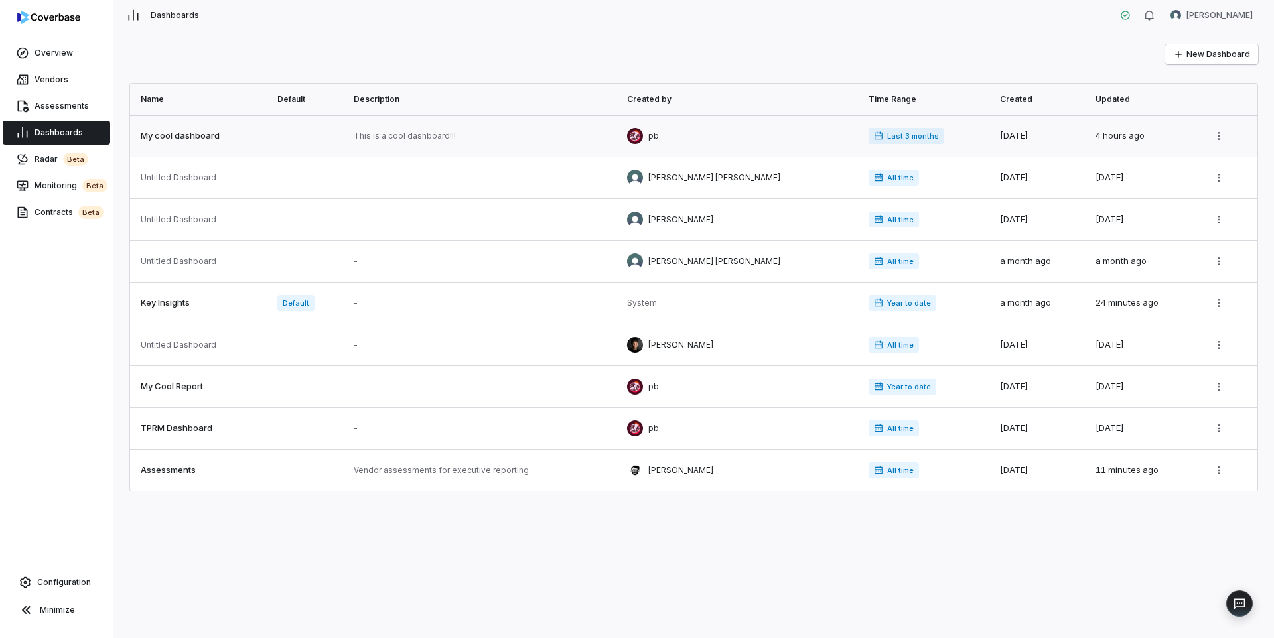
click at [212, 134] on link at bounding box center [199, 135] width 139 height 41
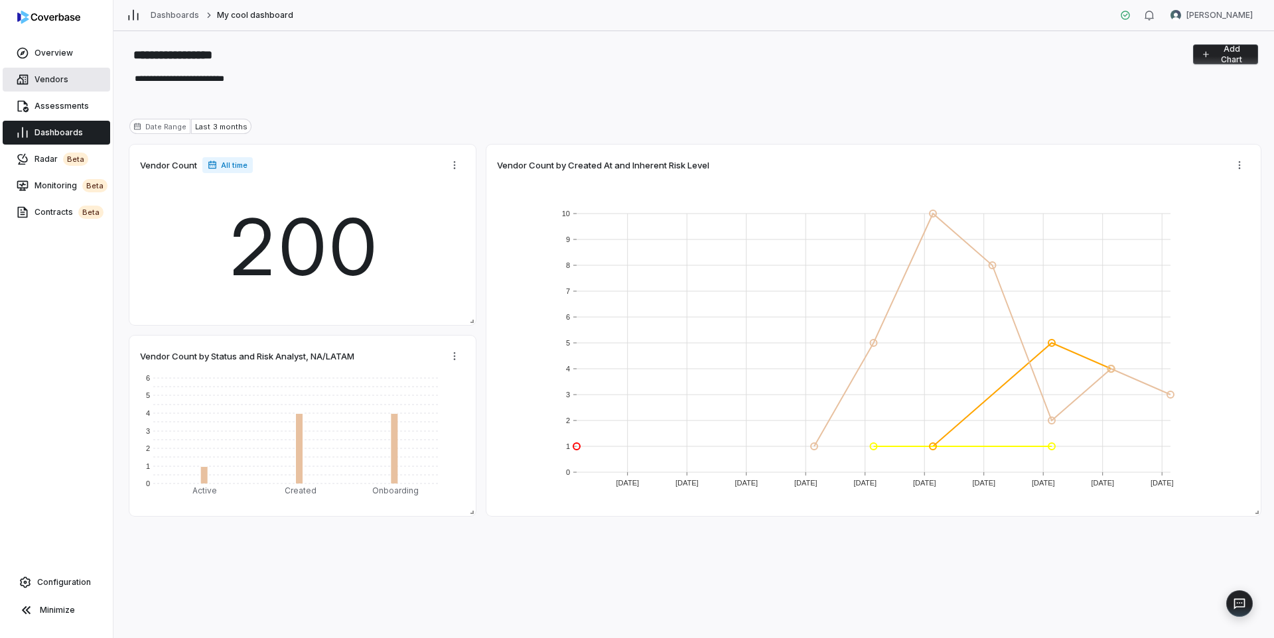
click at [28, 77] on icon at bounding box center [22, 79] width 13 height 13
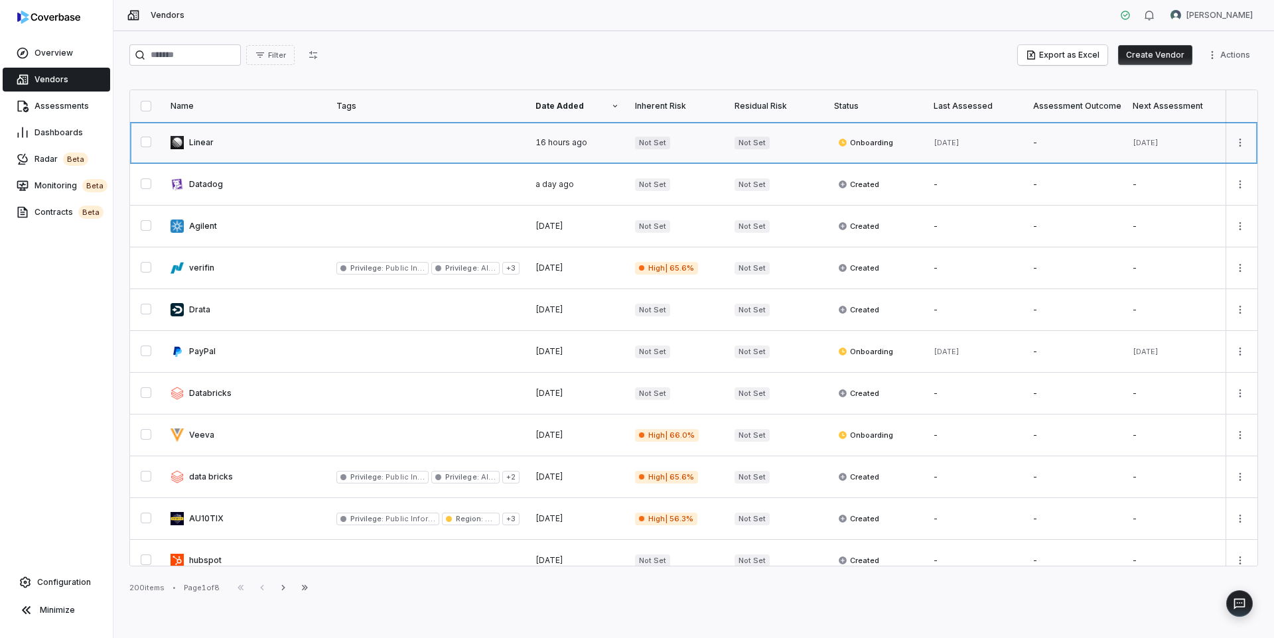
click at [188, 133] on link at bounding box center [246, 142] width 166 height 41
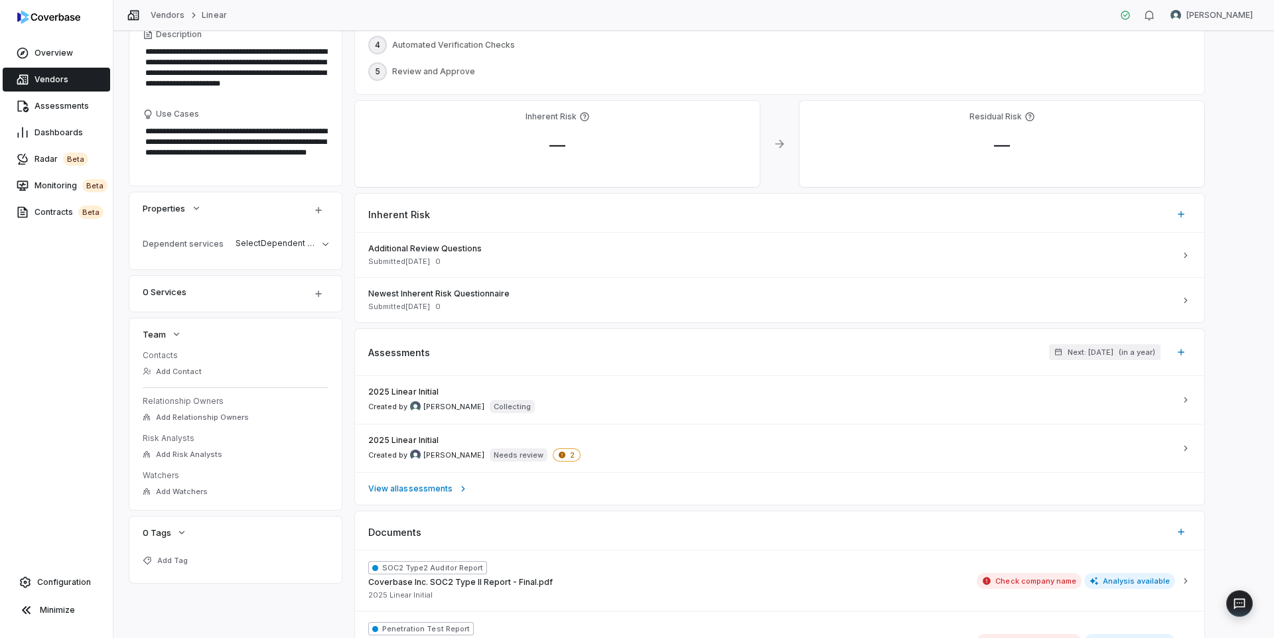
scroll to position [208, 0]
type textarea "*"
